Goal: Task Accomplishment & Management: Manage account settings

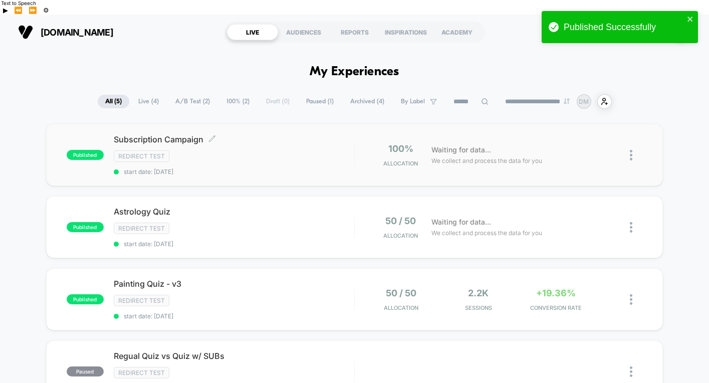
click at [247, 148] on div "Subscription Campaign Click to edit experience details Click to edit experience…" at bounding box center [234, 154] width 240 height 41
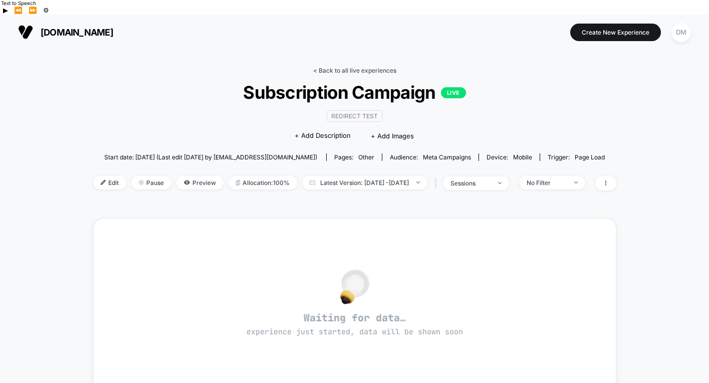
click at [331, 67] on link "< Back to all live experiences" at bounding box center [354, 71] width 83 height 8
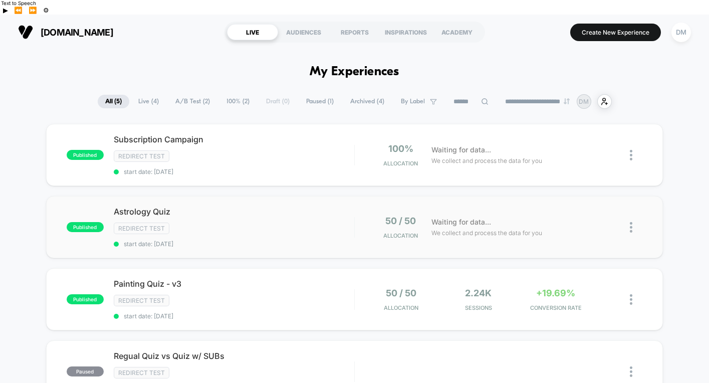
click at [257, 196] on div "published Astrology Quiz Redirect Test start date: [DATE] 50 / 50 Allocation Wa…" at bounding box center [354, 227] width 617 height 62
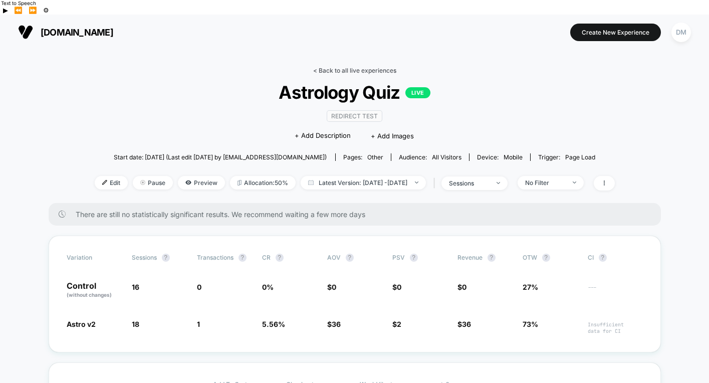
click at [331, 67] on link "< Back to all live experiences" at bounding box center [354, 71] width 83 height 8
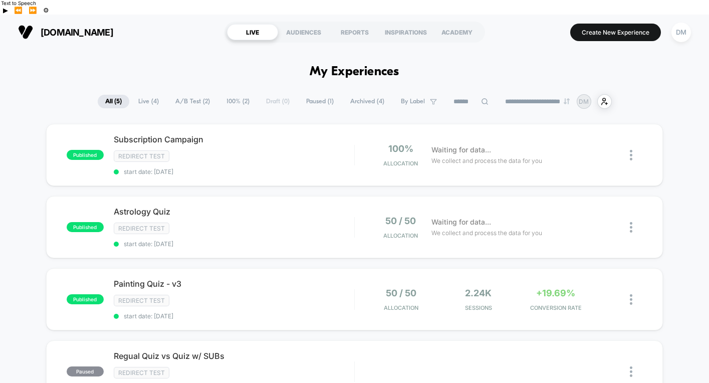
click at [281, 278] on span "Painting Quiz - v3 Click to edit experience details" at bounding box center [234, 283] width 240 height 10
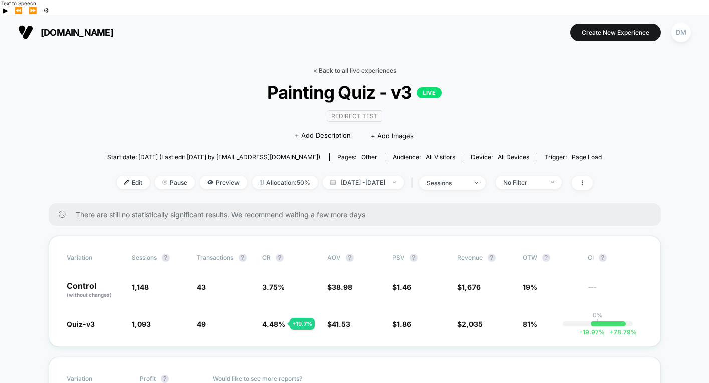
click at [332, 67] on link "< Back to all live experiences" at bounding box center [354, 71] width 83 height 8
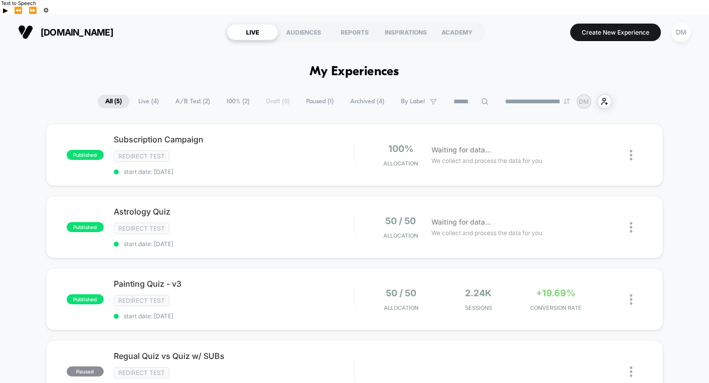
click at [265, 150] on div "Redirect Test" at bounding box center [234, 156] width 240 height 12
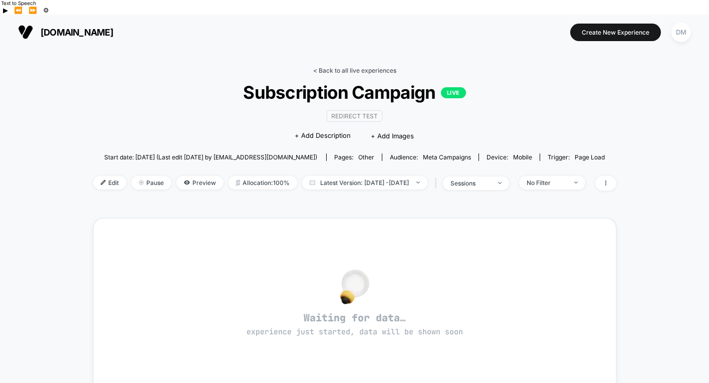
click at [324, 67] on link "< Back to all live experiences" at bounding box center [354, 71] width 83 height 8
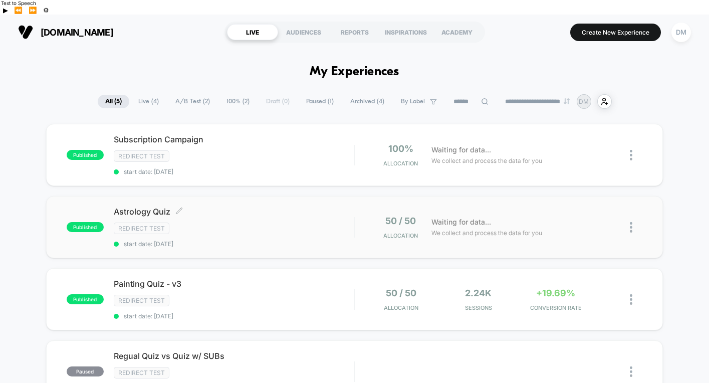
click at [296, 222] on div "Redirect Test" at bounding box center [234, 228] width 240 height 12
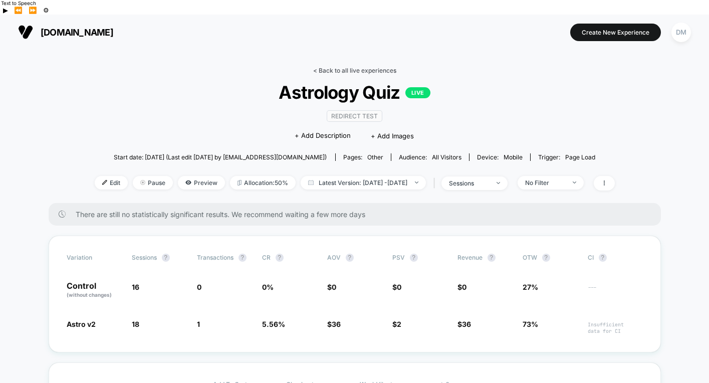
click at [328, 67] on link "< Back to all live experiences" at bounding box center [354, 71] width 83 height 8
